Goal: Transaction & Acquisition: Purchase product/service

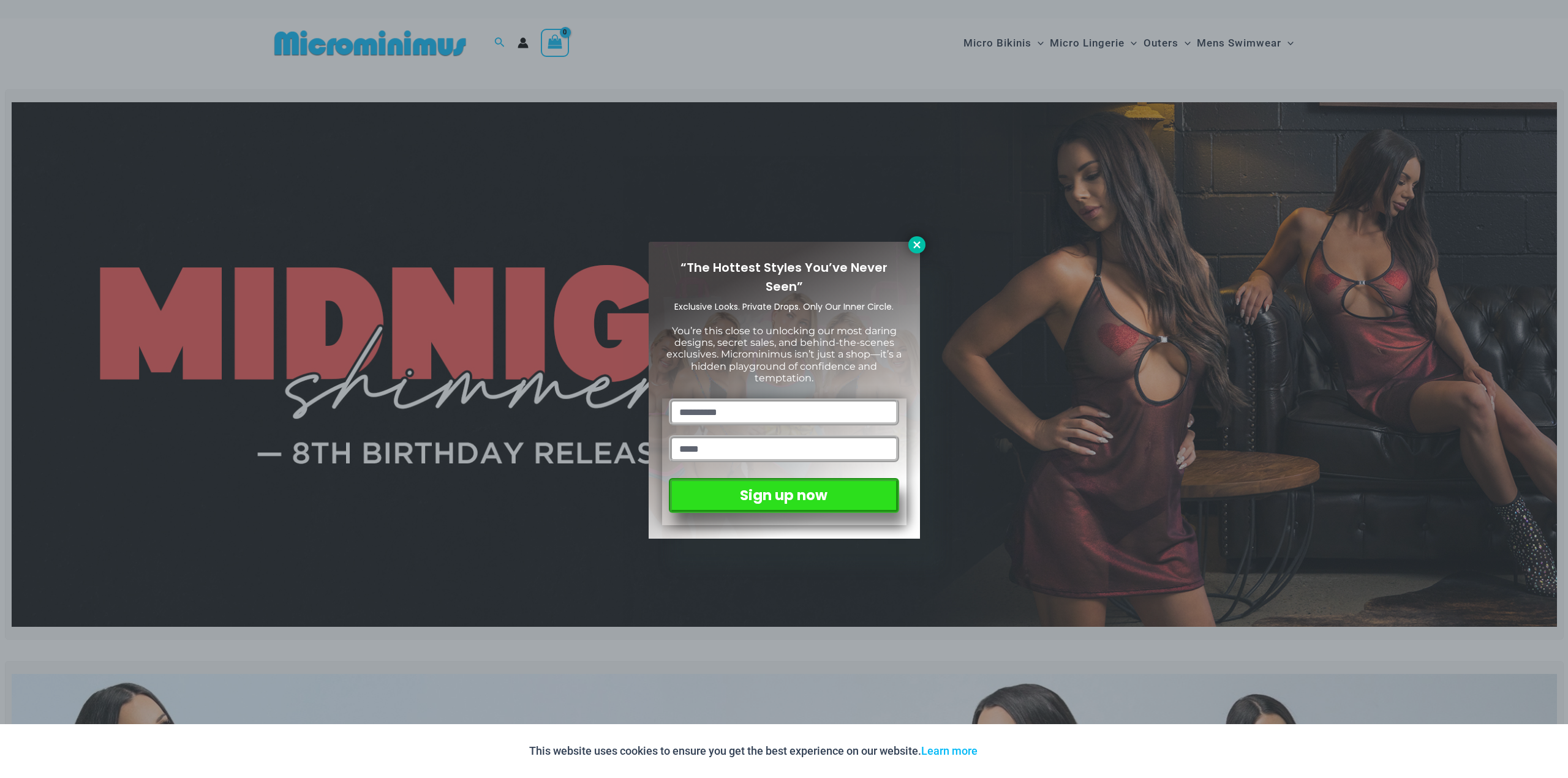
click at [915, 245] on icon at bounding box center [917, 245] width 11 height 11
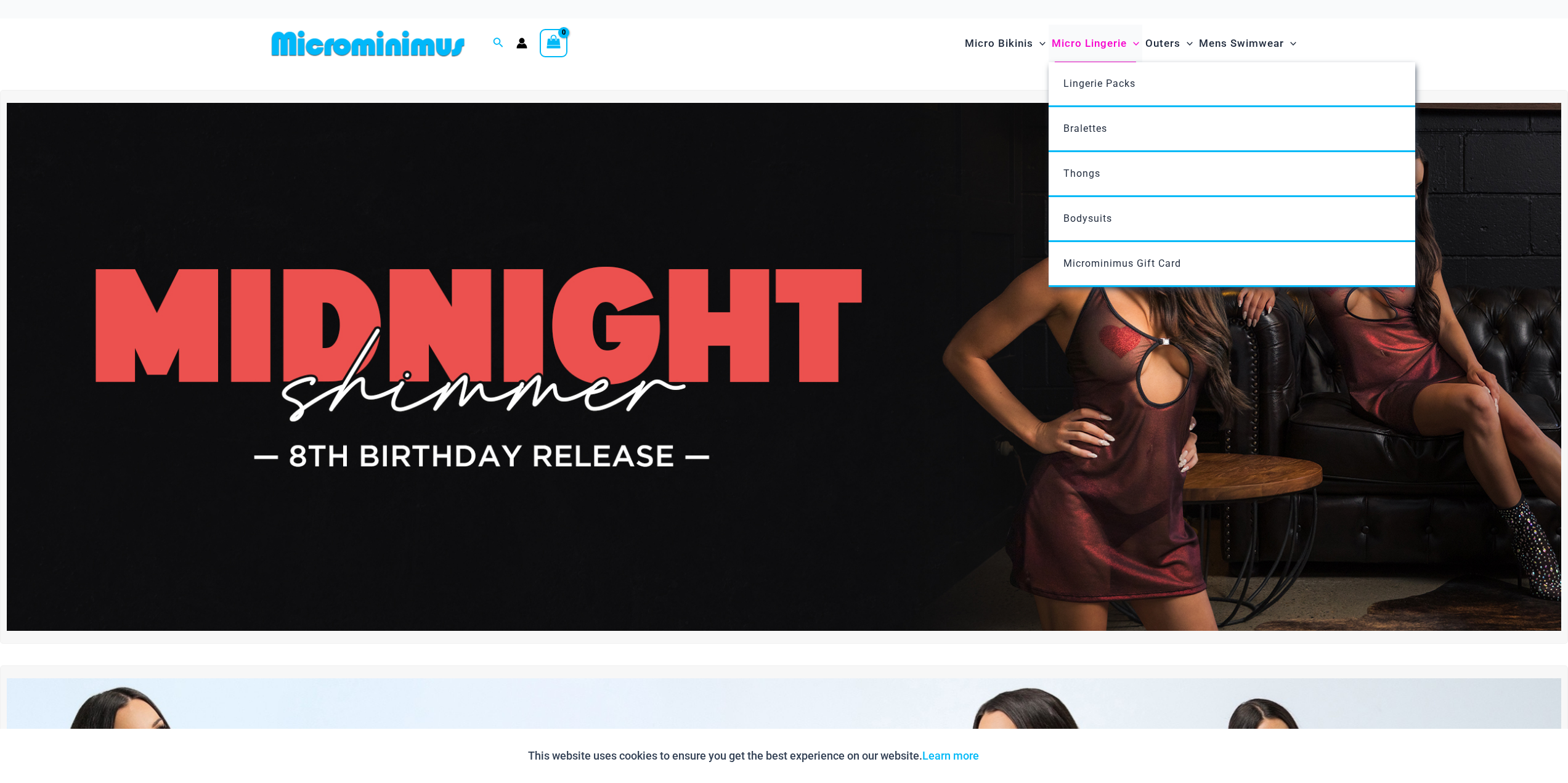
click at [1081, 49] on span "Micro Lingerie" at bounding box center [1089, 43] width 75 height 32
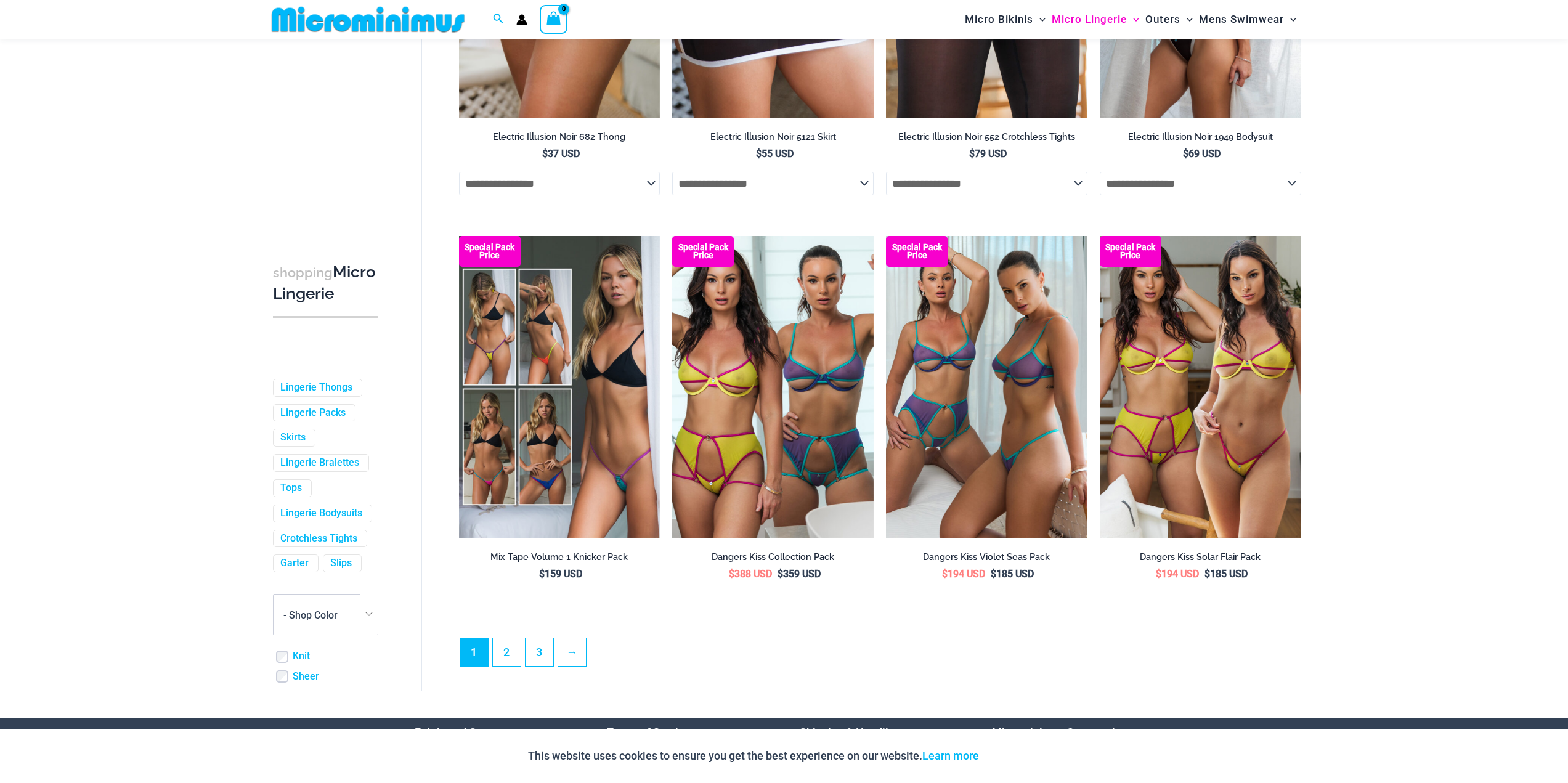
scroll to position [2888, 0]
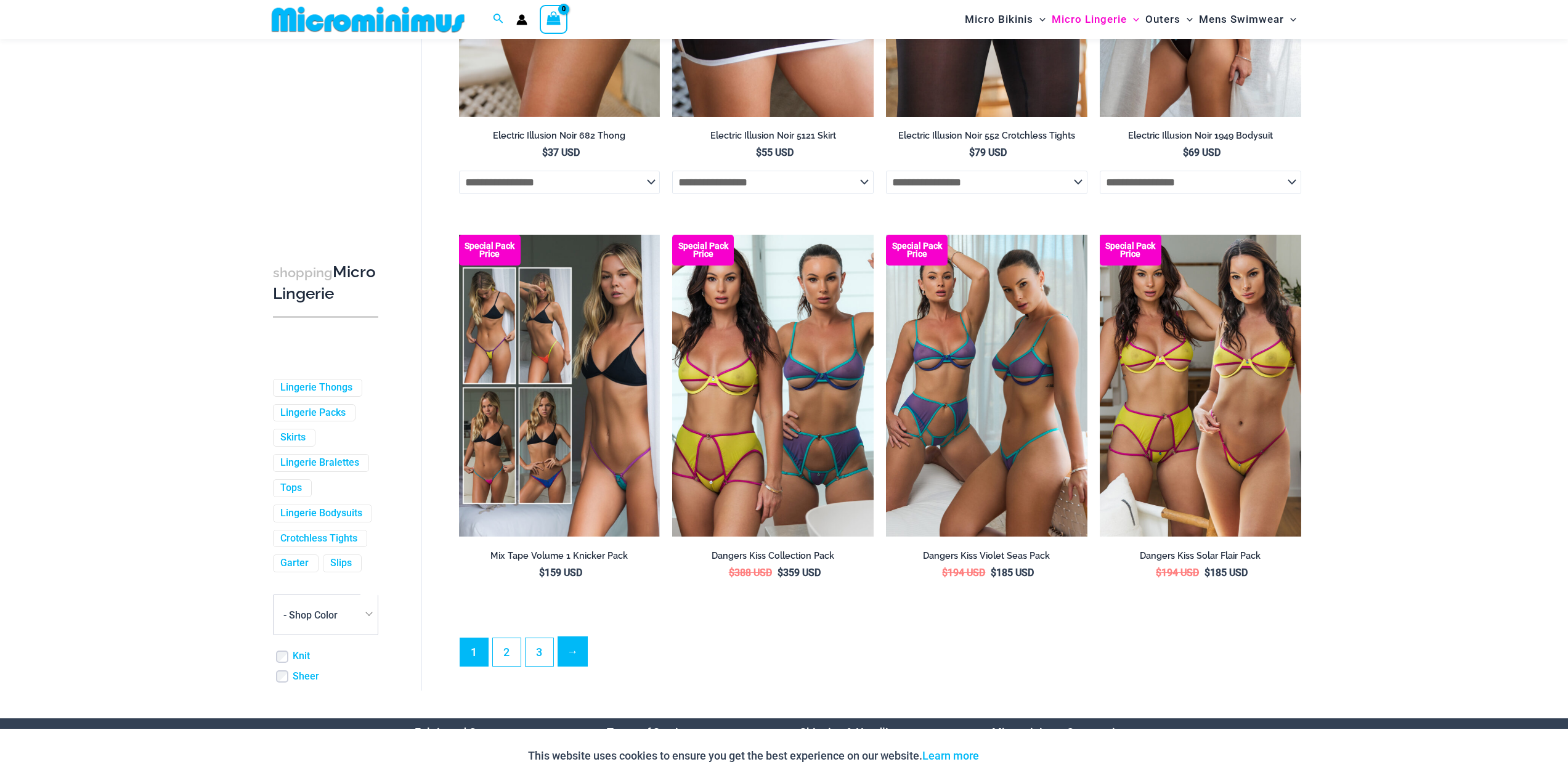
click at [576, 662] on link "→" at bounding box center [573, 652] width 29 height 29
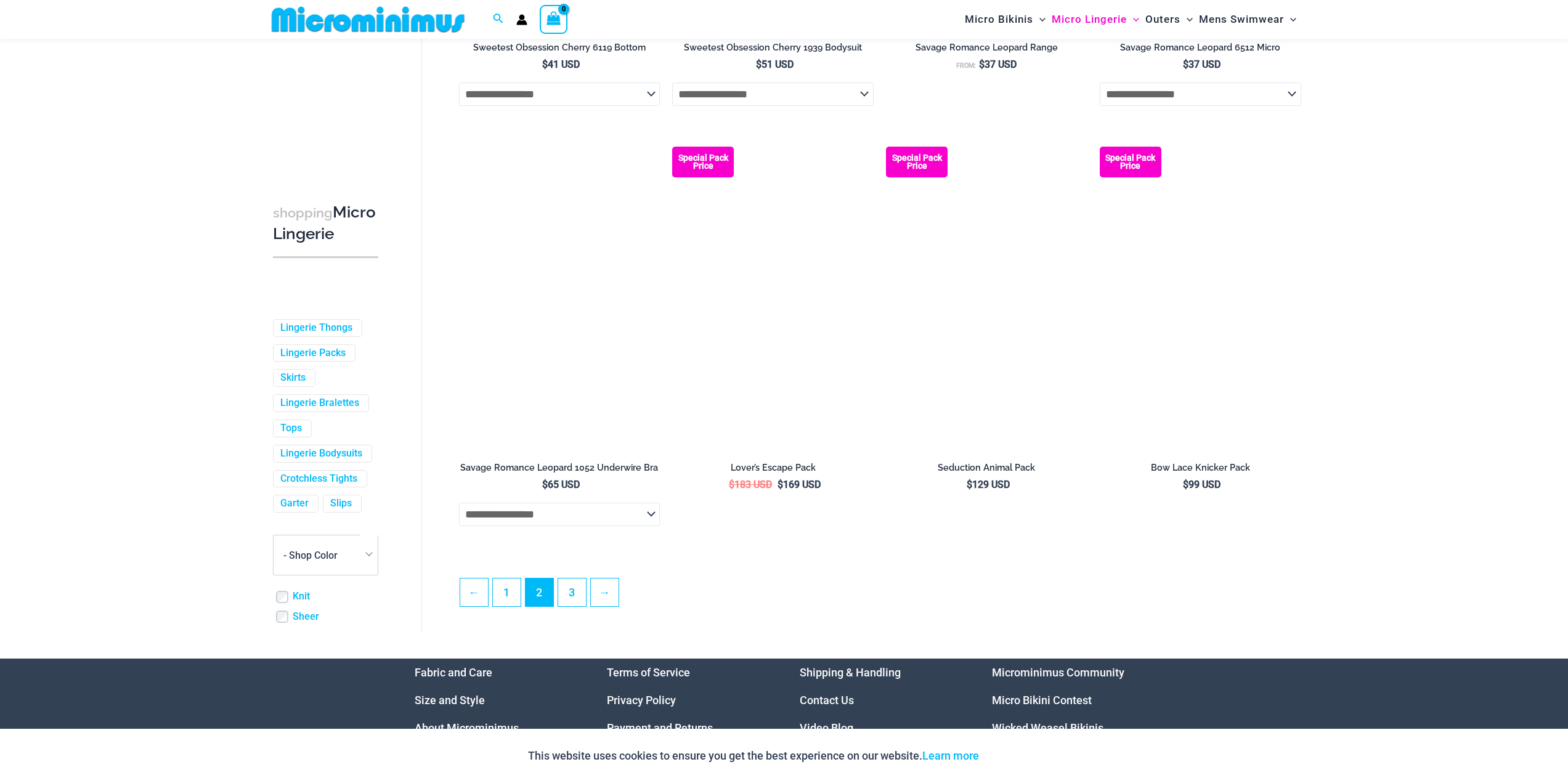
scroll to position [2946, 0]
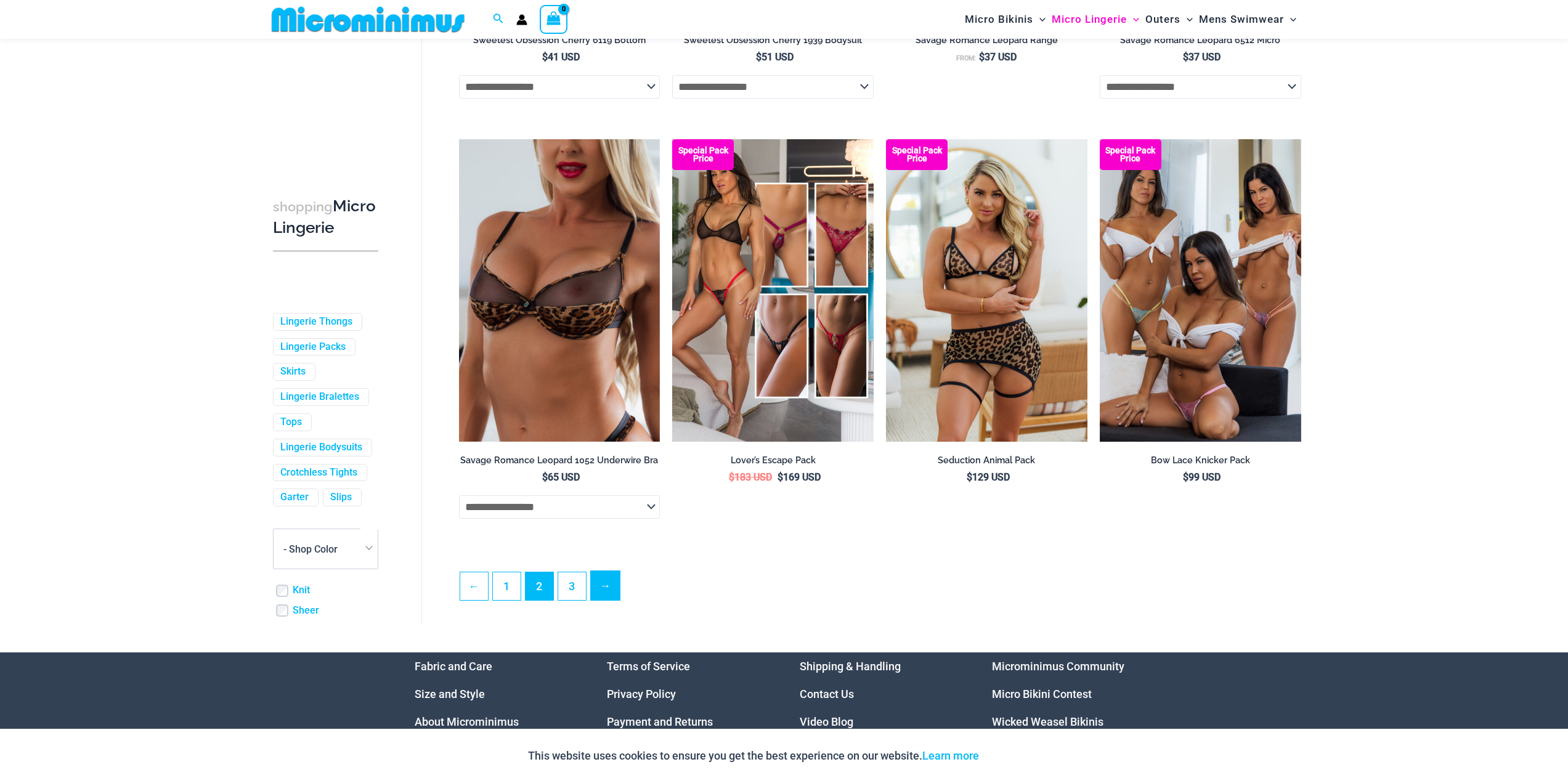
click at [603, 600] on link "→" at bounding box center [605, 586] width 29 height 29
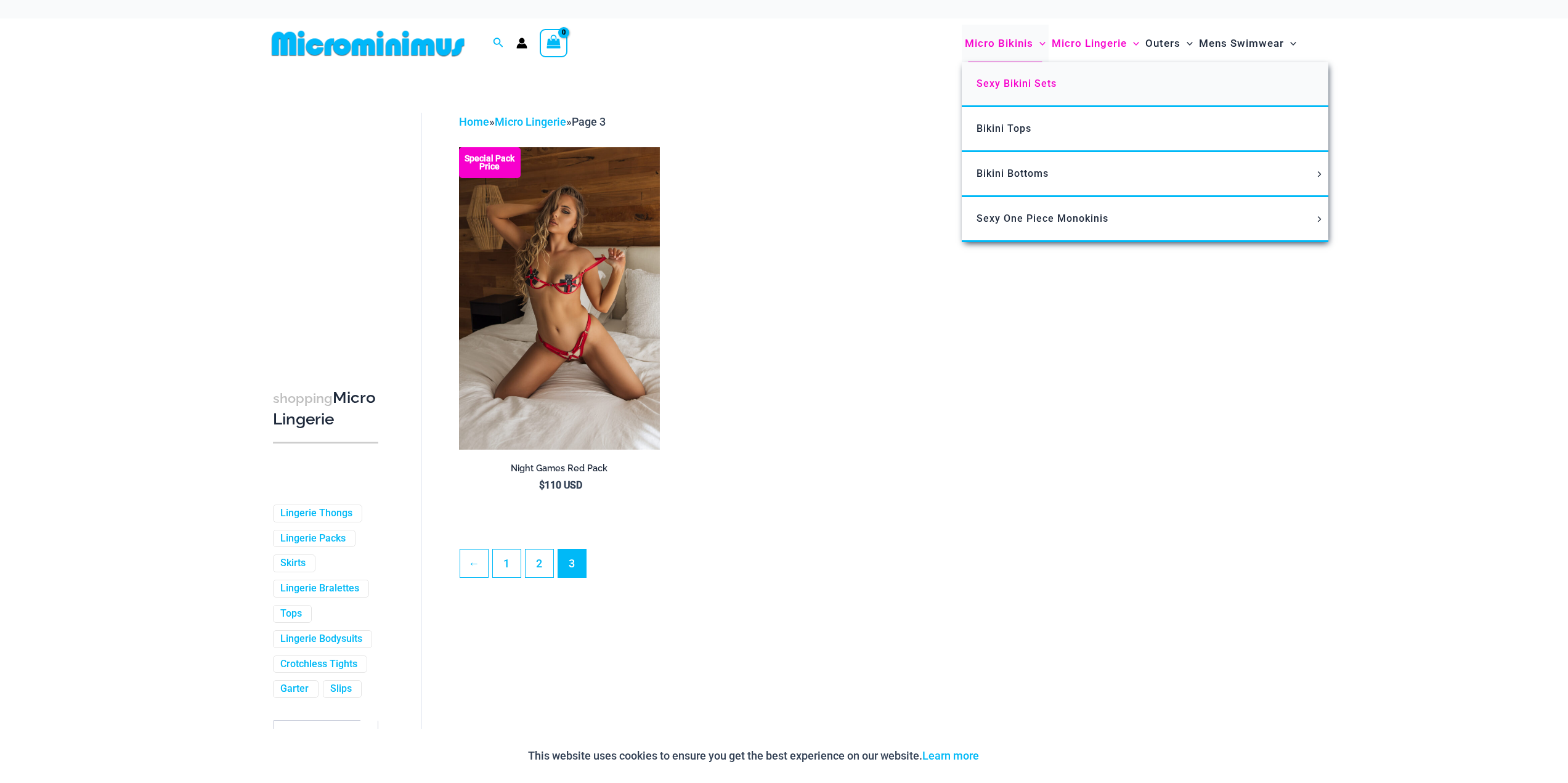
click at [989, 80] on span "Sexy Bikini Sets" at bounding box center [1016, 83] width 80 height 12
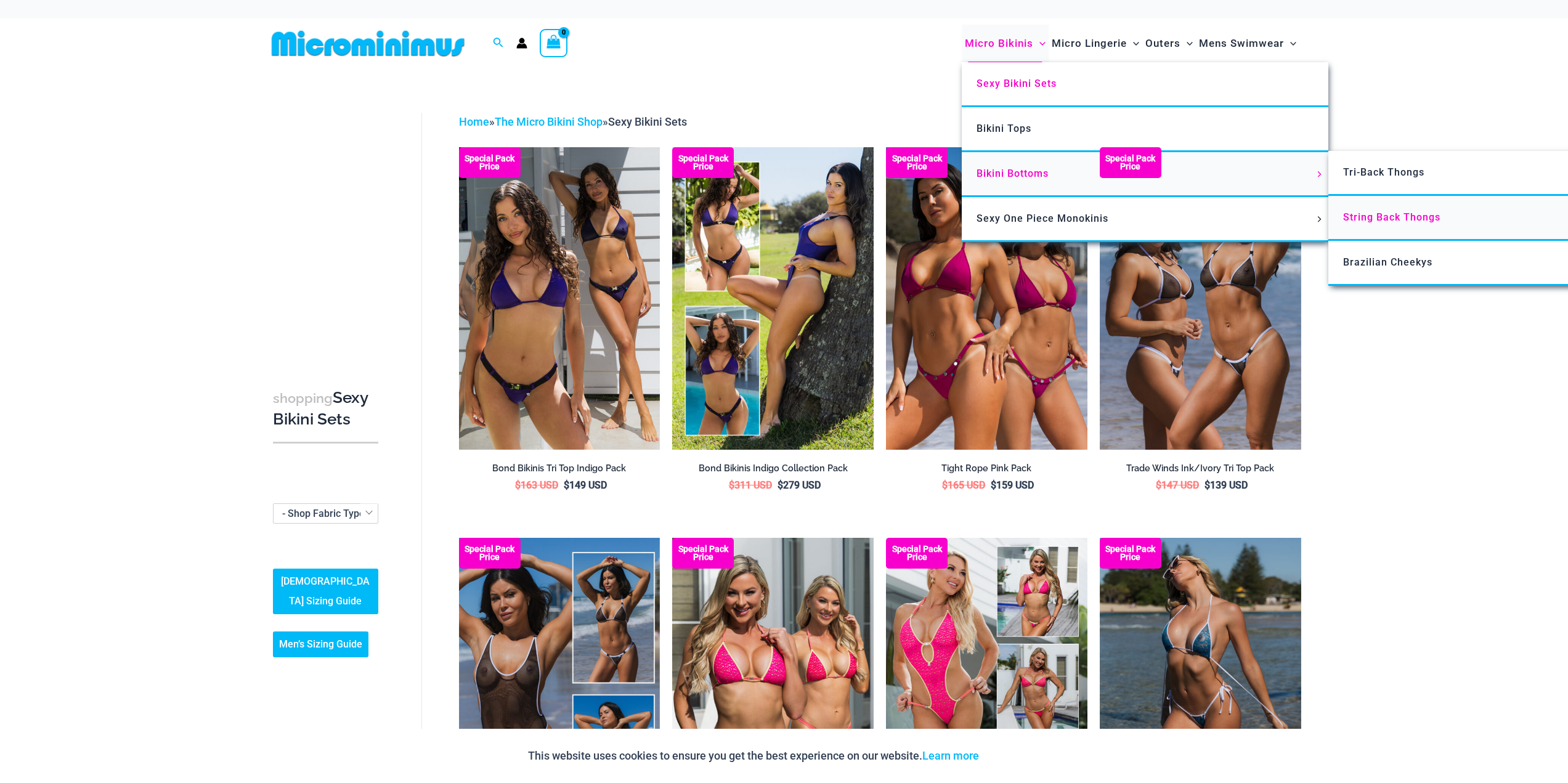
click at [1406, 220] on span "String Back Thongs" at bounding box center [1392, 218] width 98 height 12
